Goal: Consume media (video, audio)

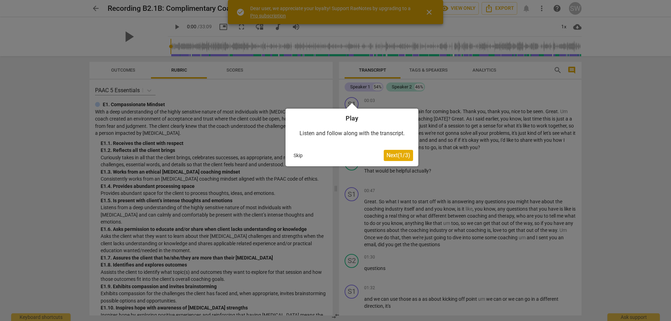
click at [296, 155] on button "Skip" at bounding box center [298, 155] width 15 height 10
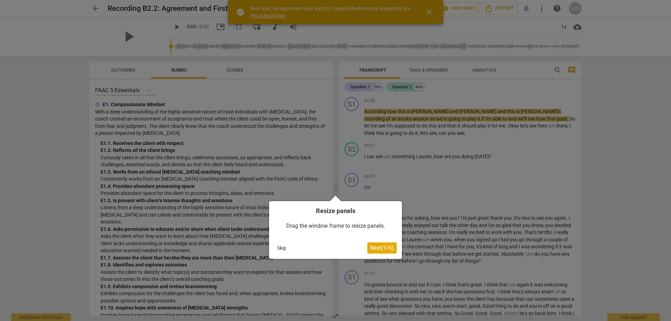
click at [426, 9] on div at bounding box center [335, 160] width 671 height 321
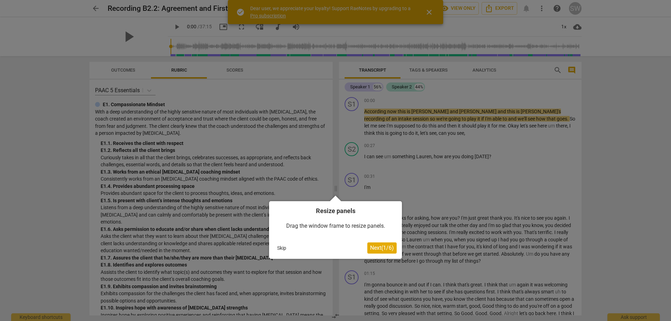
click at [289, 250] on button "Skip" at bounding box center [282, 248] width 15 height 10
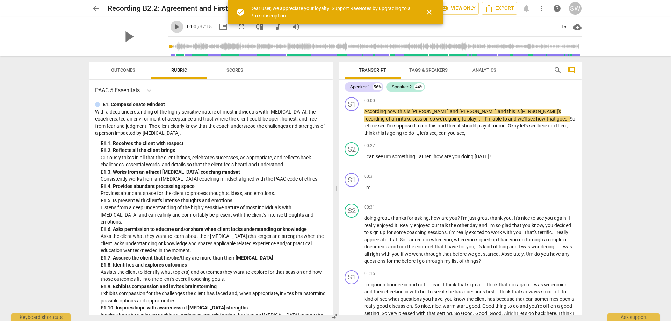
click at [173, 28] on span "play_arrow" at bounding box center [177, 27] width 8 height 8
click at [429, 10] on span "close" at bounding box center [429, 12] width 8 height 8
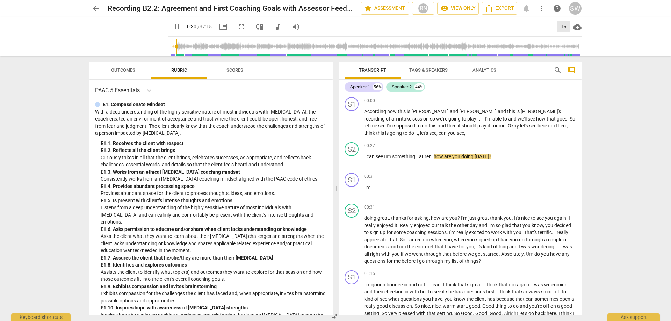
click at [563, 27] on div "1x" at bounding box center [563, 26] width 13 height 11
click at [568, 55] on li "1.25x" at bounding box center [568, 54] width 23 height 13
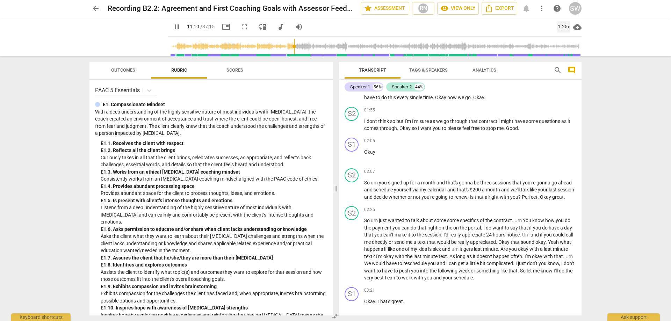
scroll to position [1148, 0]
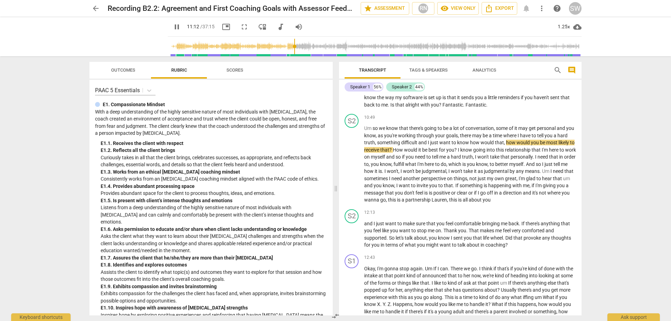
click at [173, 23] on span "pause" at bounding box center [177, 27] width 8 height 8
type input "673"
